Goal: Task Accomplishment & Management: Use online tool/utility

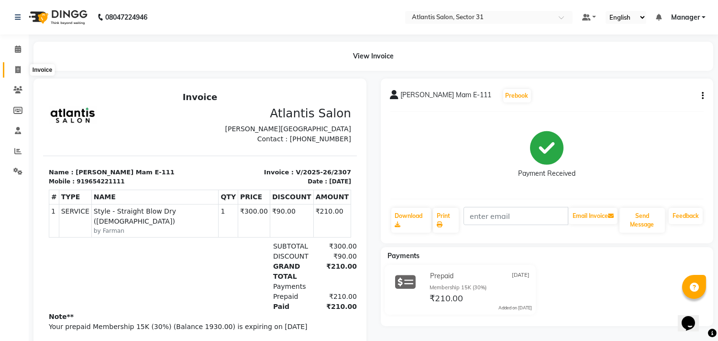
click at [16, 72] on icon at bounding box center [17, 69] width 5 height 7
select select "service"
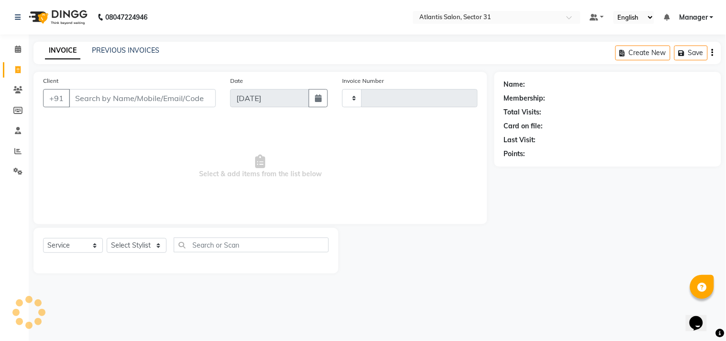
type input "2308"
select select "4391"
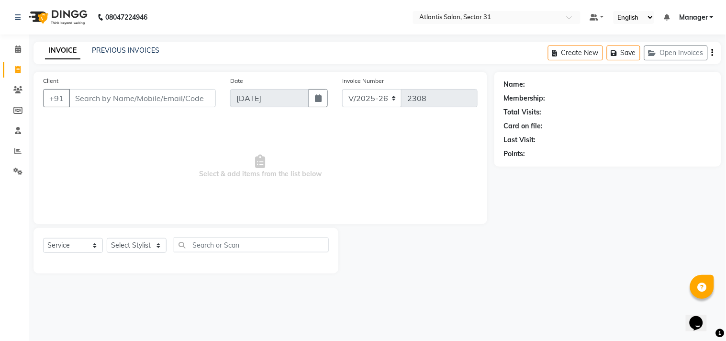
click at [103, 94] on input "Client" at bounding box center [142, 98] width 147 height 18
click at [118, 102] on input "Client" at bounding box center [142, 98] width 147 height 18
type input "9"
type input "n"
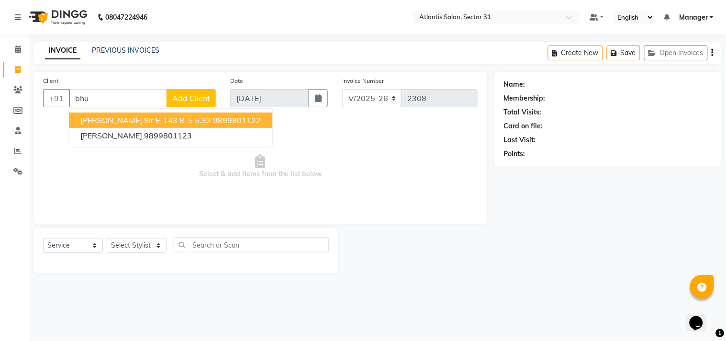
click at [131, 117] on span "[PERSON_NAME] Sir E-143 B-5 5.32" at bounding box center [145, 120] width 131 height 10
type input "9899801122"
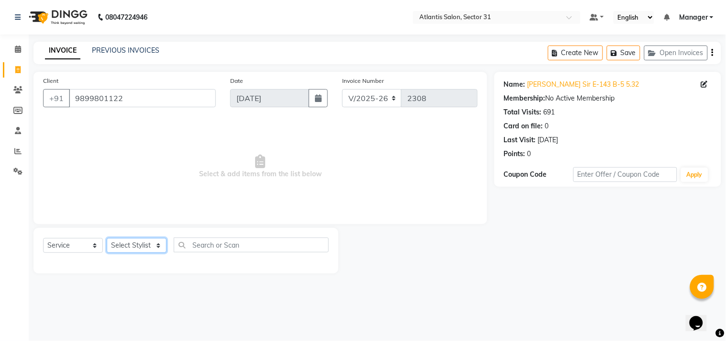
click at [134, 250] on select "Select Stylist [PERSON_NAME] [PERSON_NAME] Kavita Manager Staff 31 Staff ILD Su…" at bounding box center [137, 245] width 60 height 15
select select "33510"
click at [107, 238] on select "Select Stylist [PERSON_NAME] [PERSON_NAME] Kavita Manager Staff 31 Staff ILD Su…" at bounding box center [137, 245] width 60 height 15
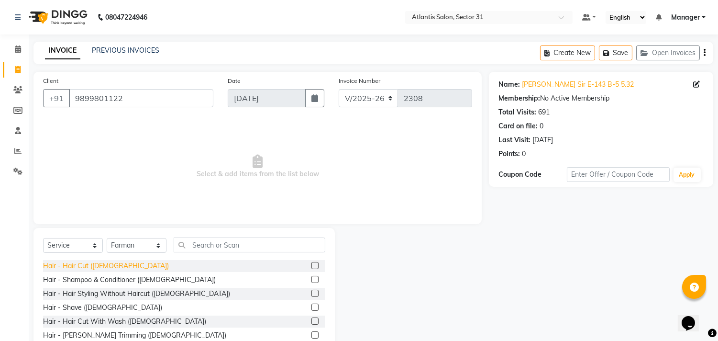
click at [90, 266] on div "Hair - Hair Cut ([DEMOGRAPHIC_DATA])" at bounding box center [106, 266] width 126 height 10
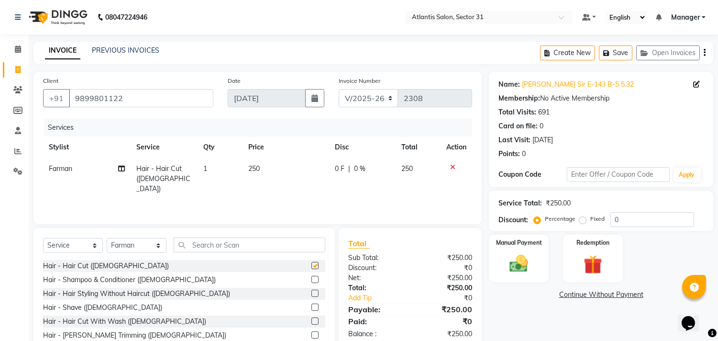
checkbox input "false"
click at [527, 253] on div "Manual Payment" at bounding box center [519, 257] width 62 height 49
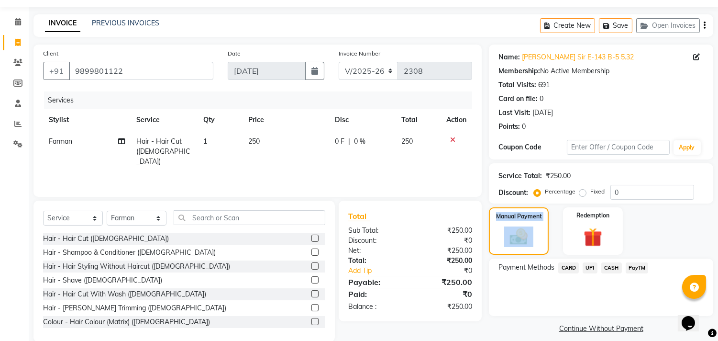
scroll to position [42, 0]
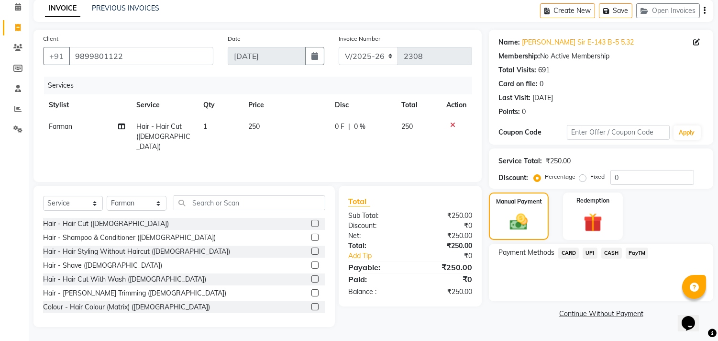
click at [592, 252] on span "UPI" at bounding box center [590, 252] width 15 height 11
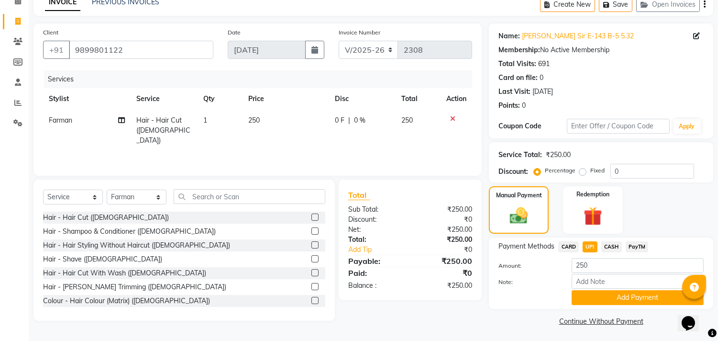
scroll to position [50, 0]
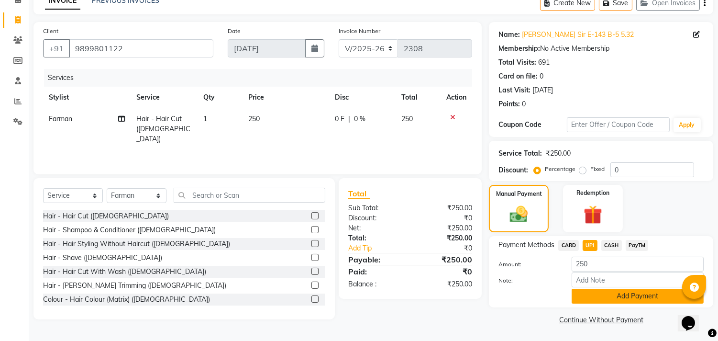
click at [632, 295] on button "Add Payment" at bounding box center [638, 295] width 132 height 15
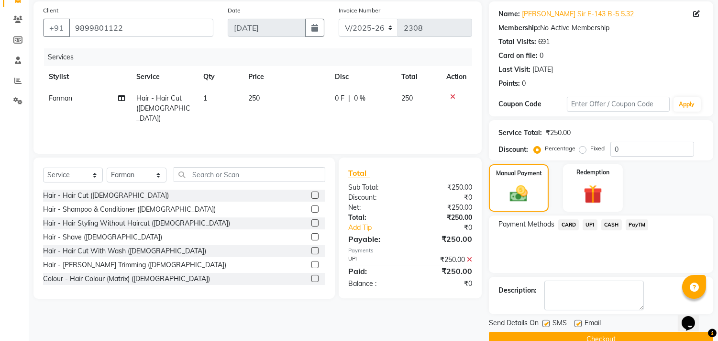
scroll to position [89, 0]
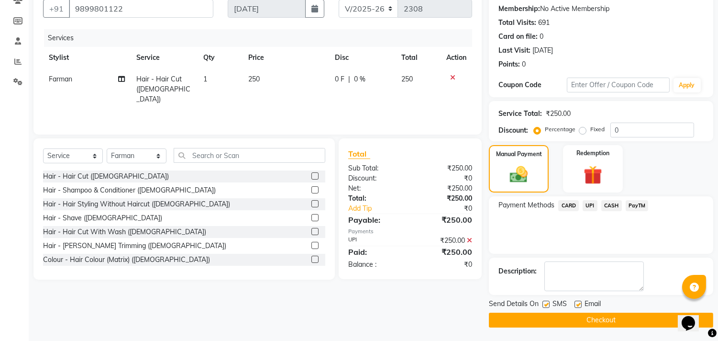
click at [590, 321] on button "Checkout" at bounding box center [601, 319] width 224 height 15
